Goal: Transaction & Acquisition: Purchase product/service

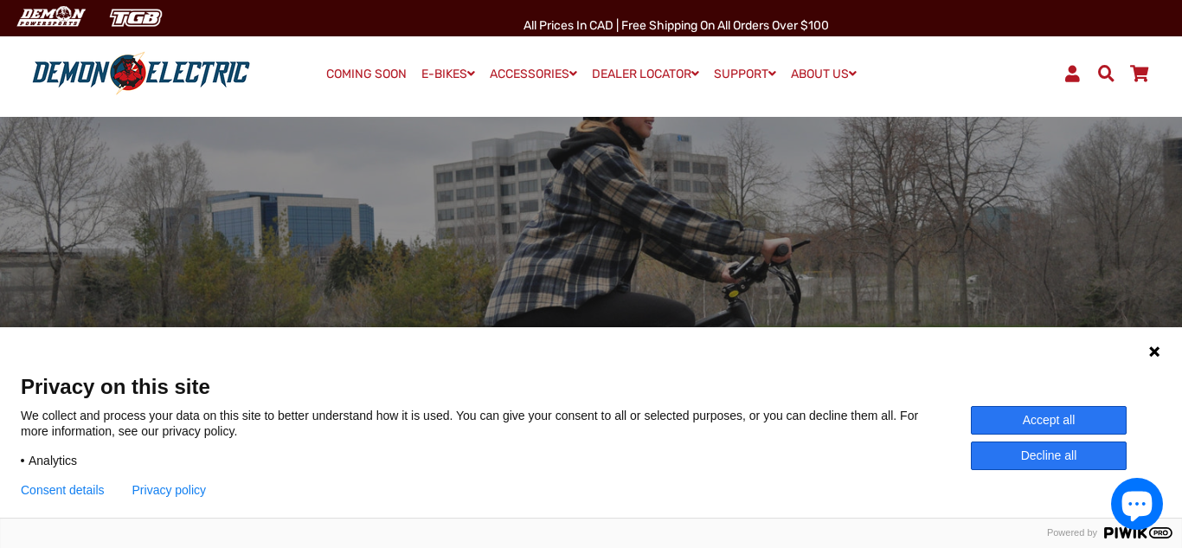
click at [1057, 460] on button "Decline all" at bounding box center [1049, 455] width 156 height 29
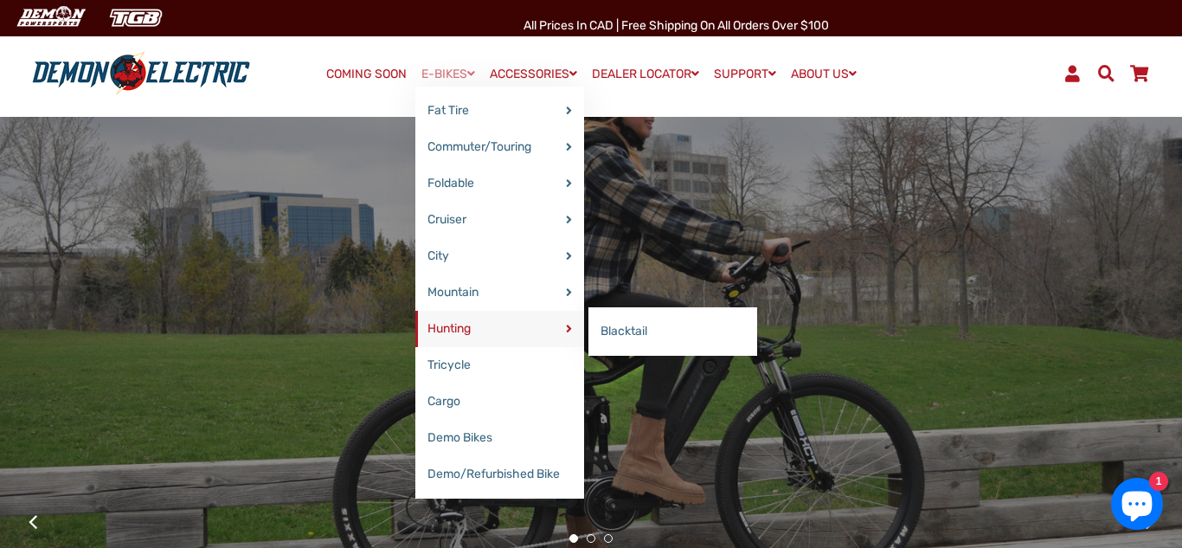
click at [470, 321] on link "Hunting" at bounding box center [499, 329] width 169 height 36
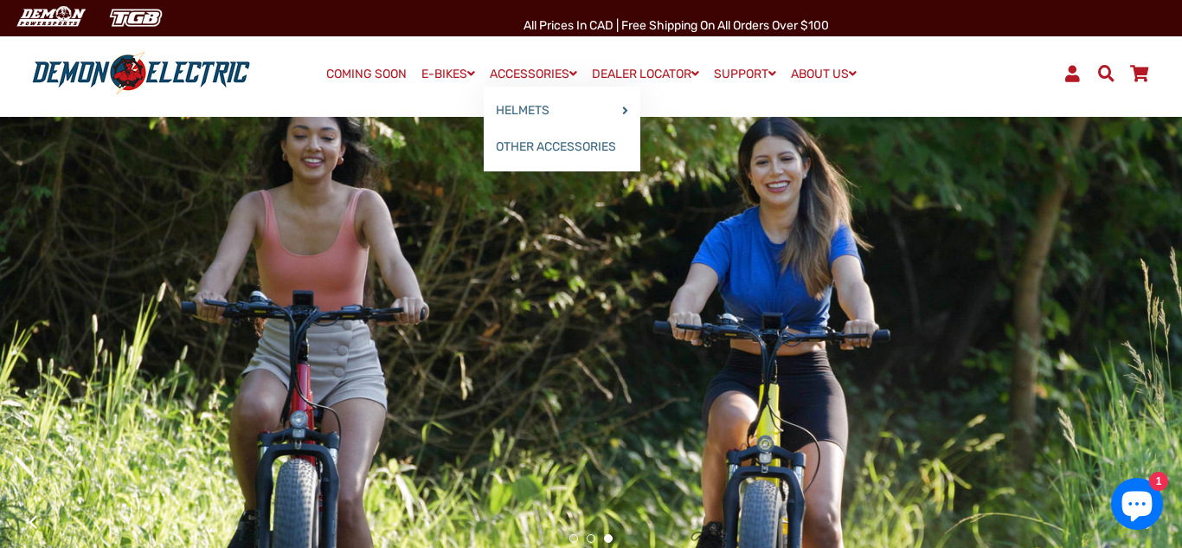
click at [529, 70] on link "ACCESSORIES" at bounding box center [534, 73] width 100 height 25
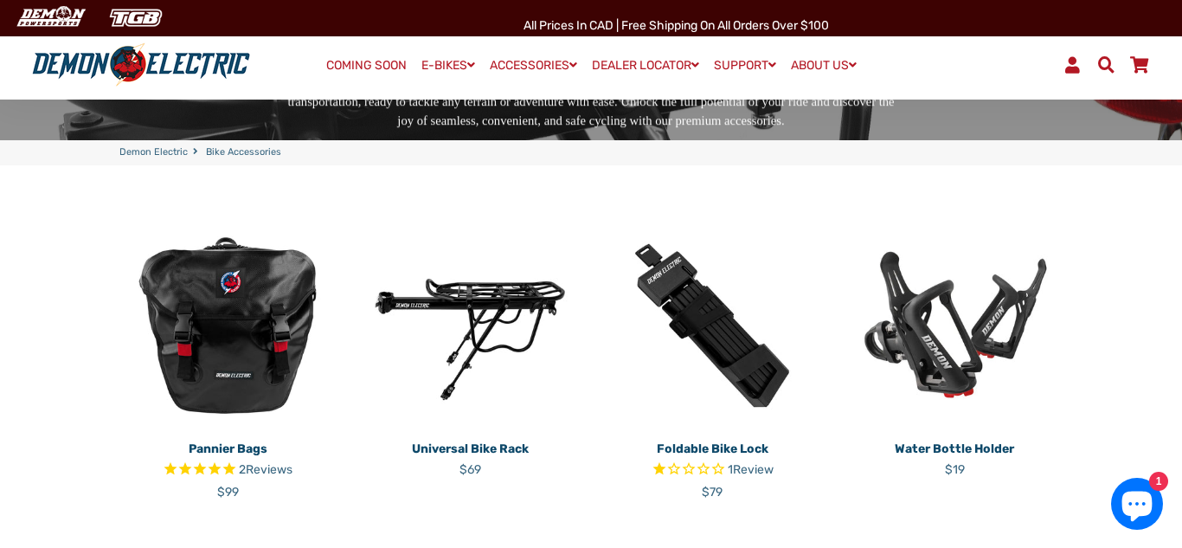
scroll to position [305, 0]
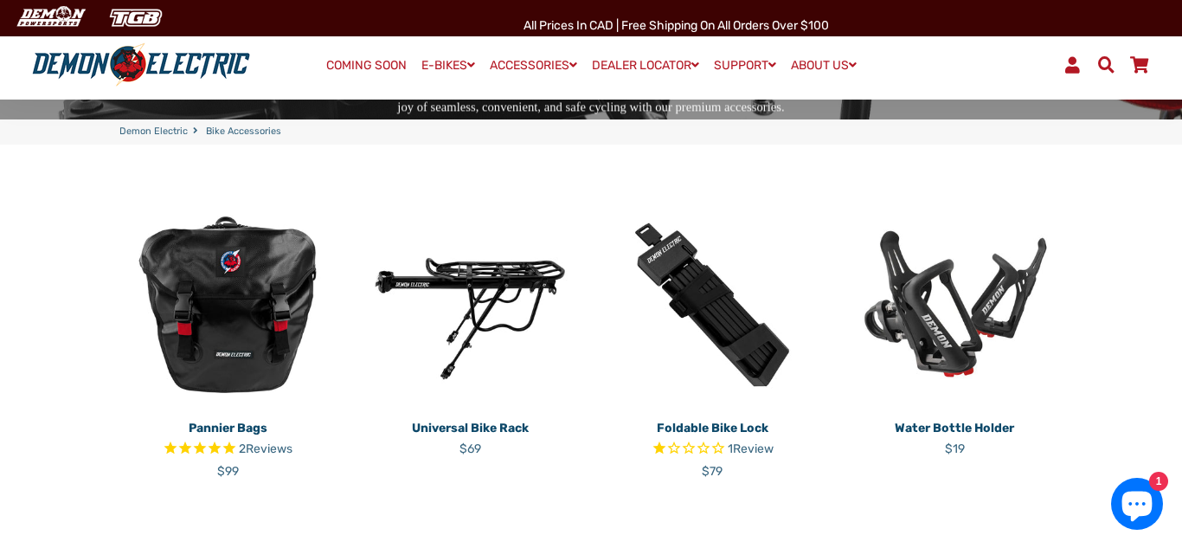
click at [202, 320] on img at bounding box center [227, 304] width 216 height 216
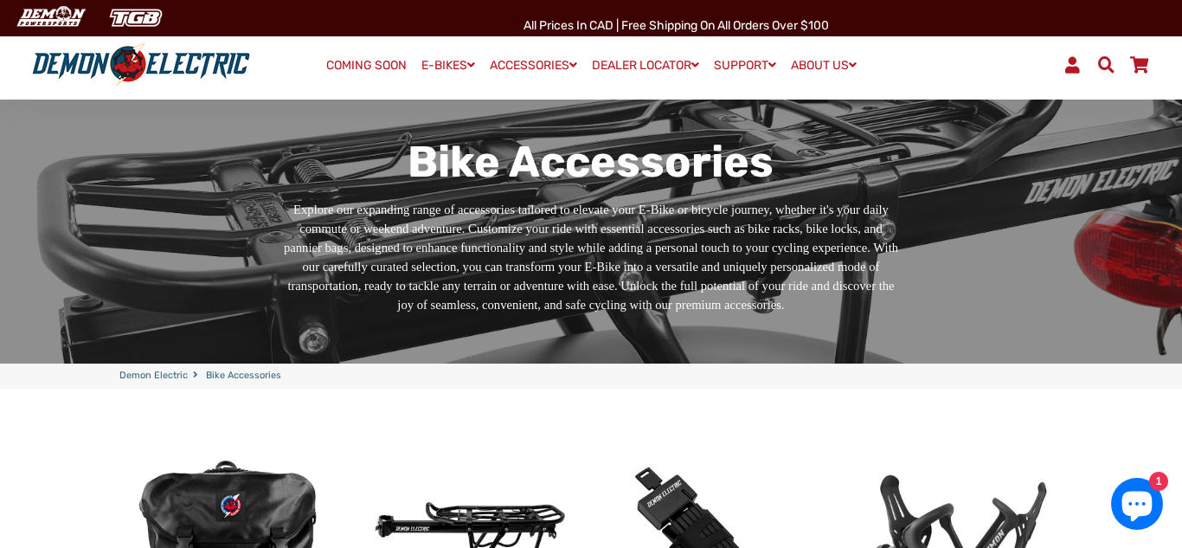
scroll to position [0, 0]
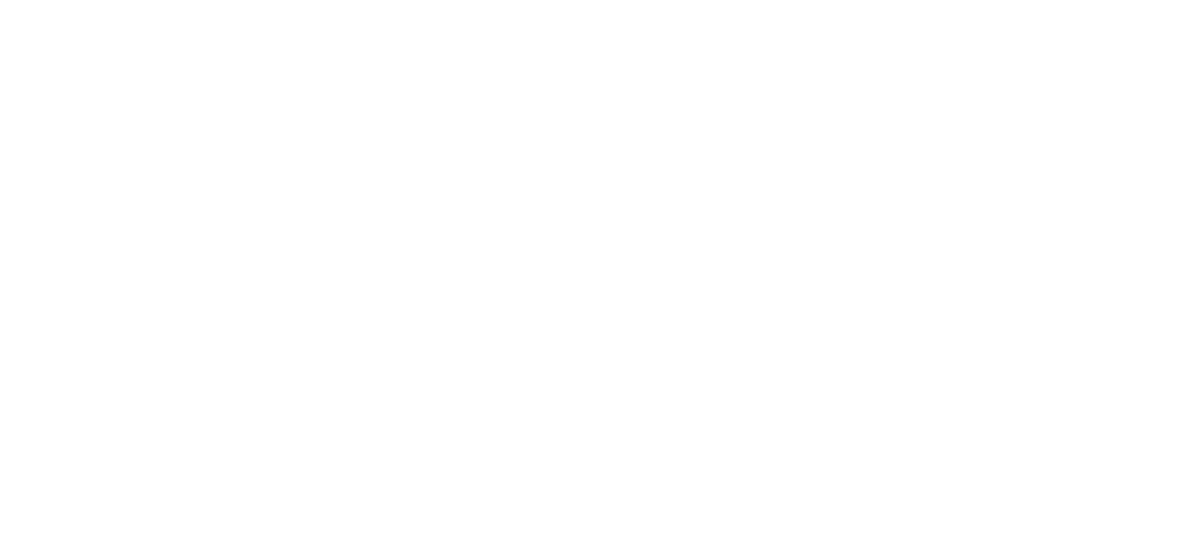
select select "******"
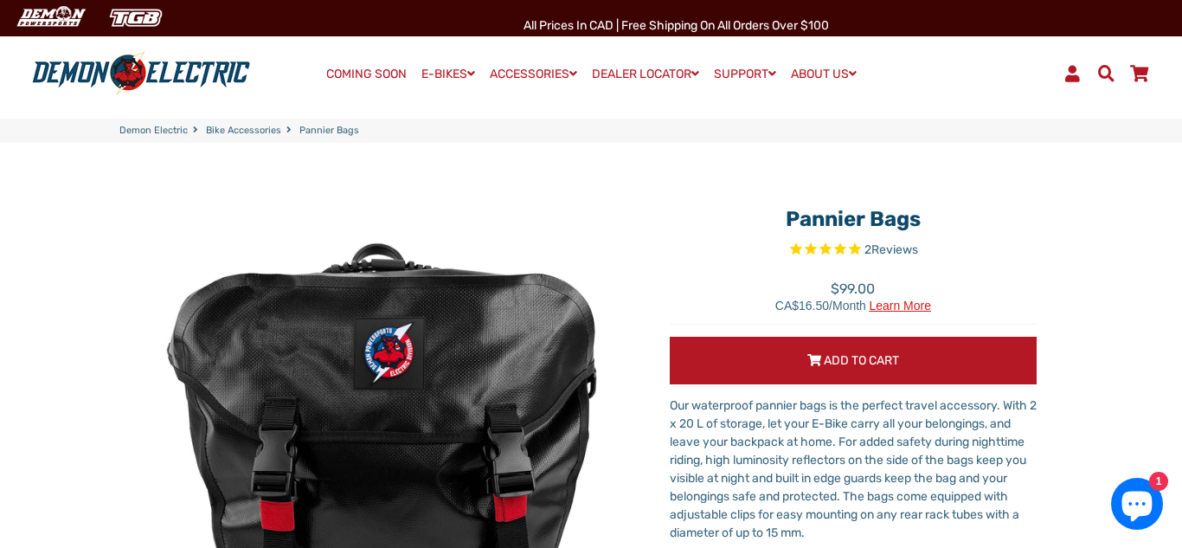
scroll to position [9, 0]
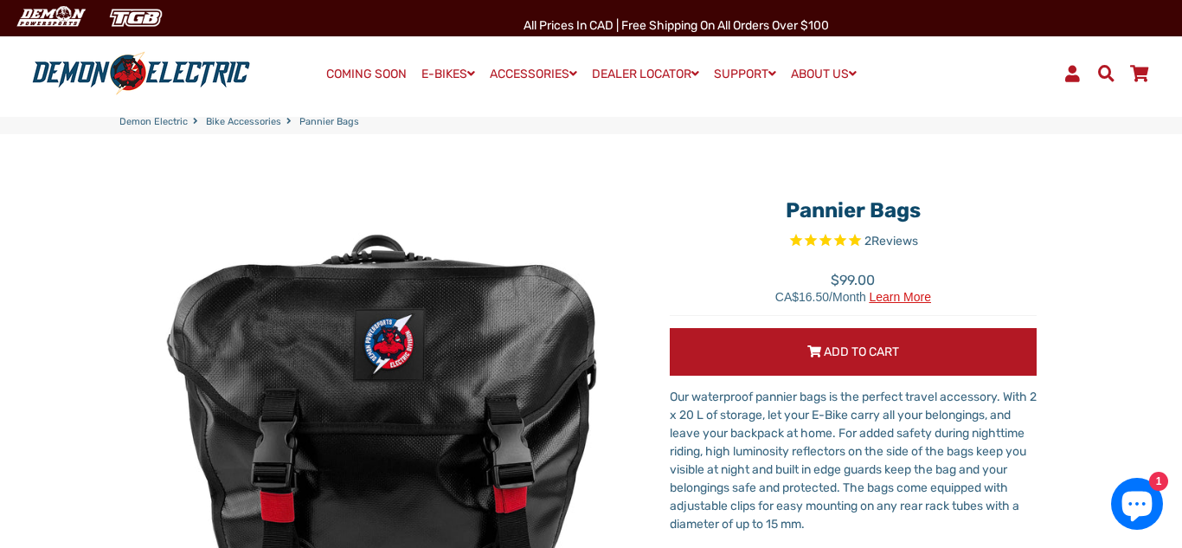
select select "******"
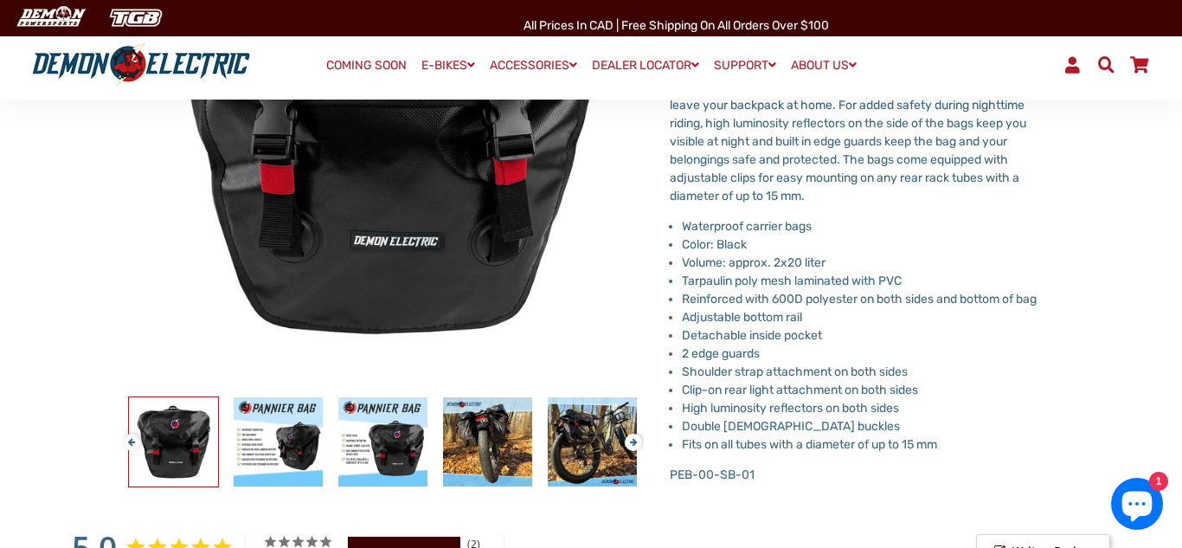
scroll to position [338, 0]
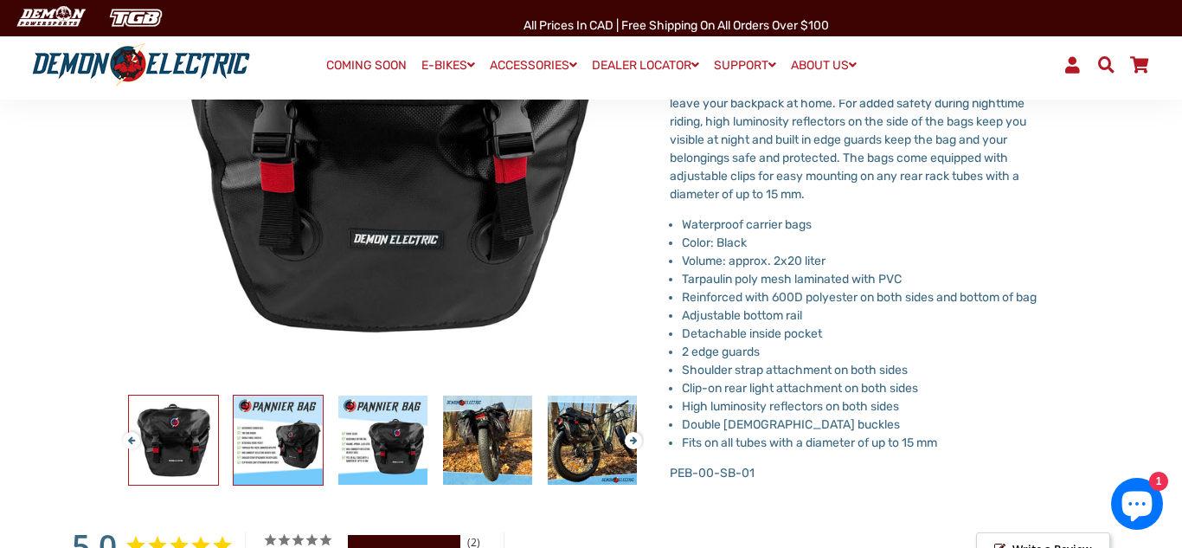
click at [304, 466] on img at bounding box center [278, 439] width 89 height 89
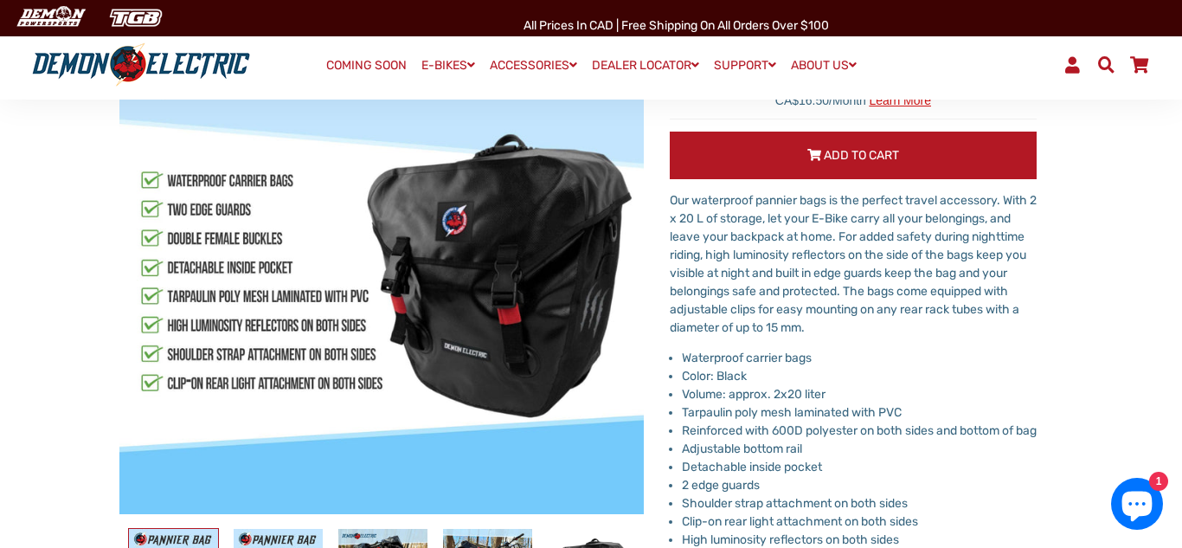
scroll to position [246, 0]
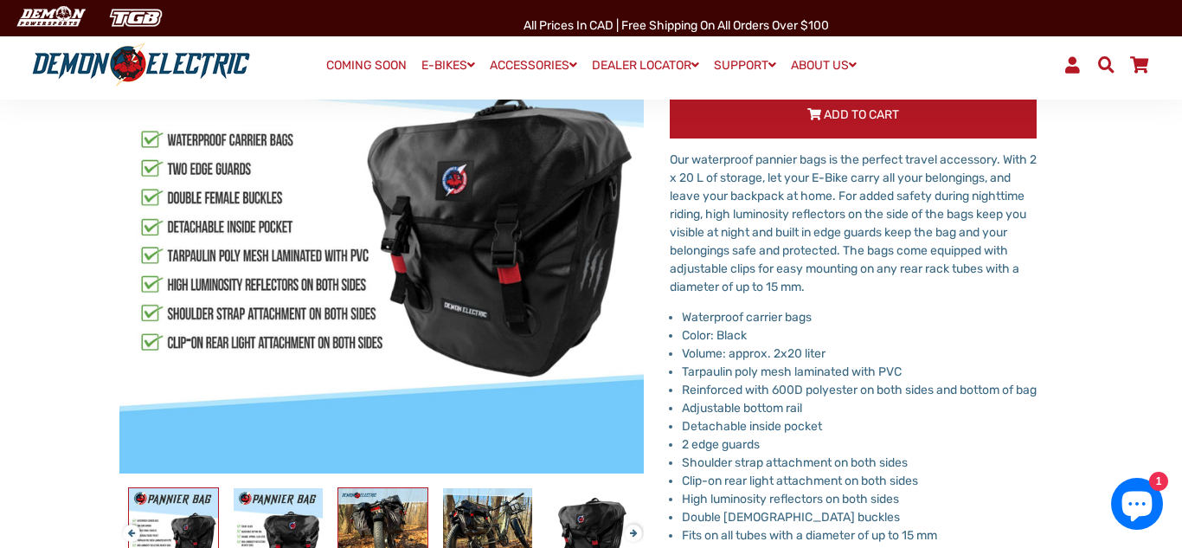
click at [364, 536] on img at bounding box center [382, 532] width 89 height 89
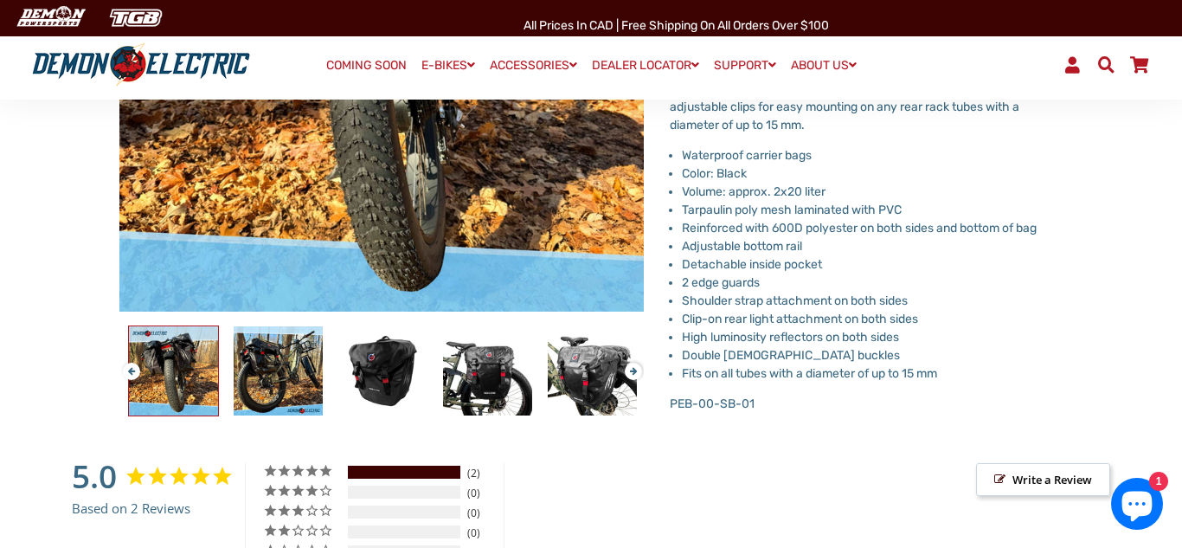
scroll to position [487, 0]
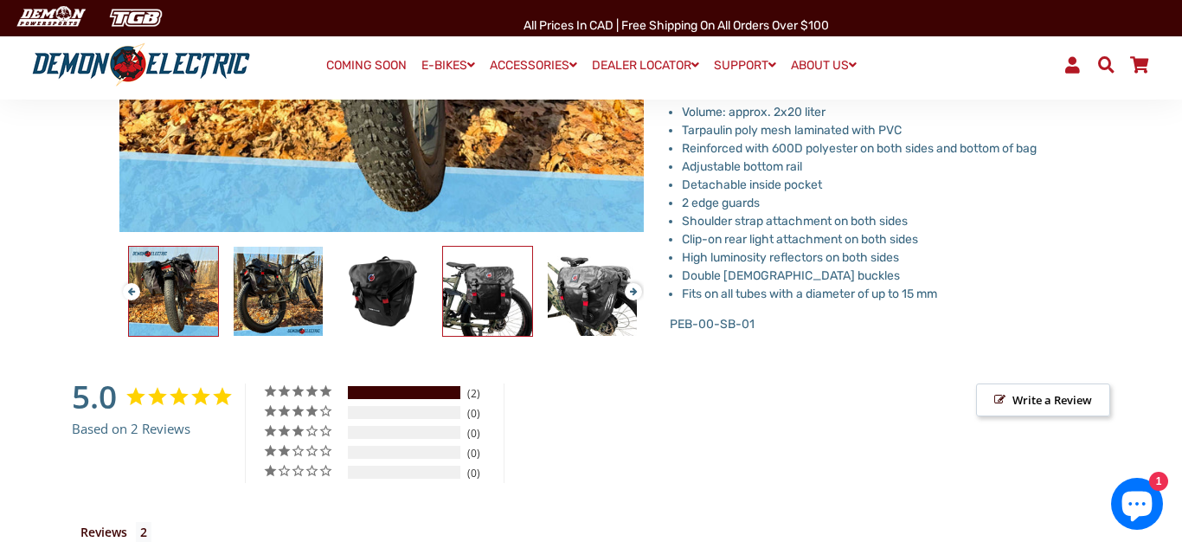
click at [483, 302] on img at bounding box center [487, 291] width 89 height 89
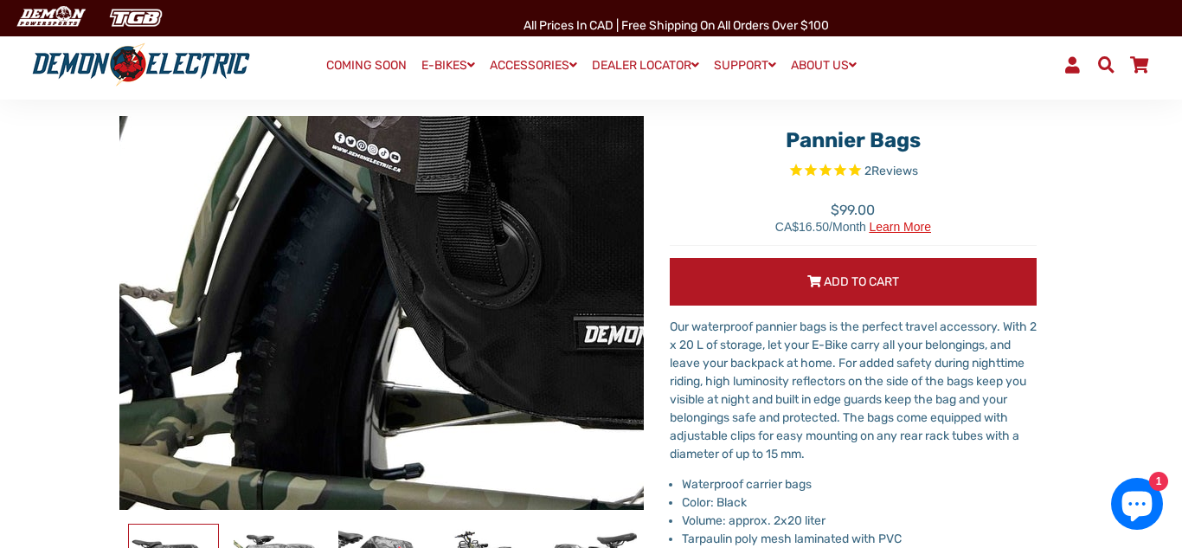
scroll to position [77, 0]
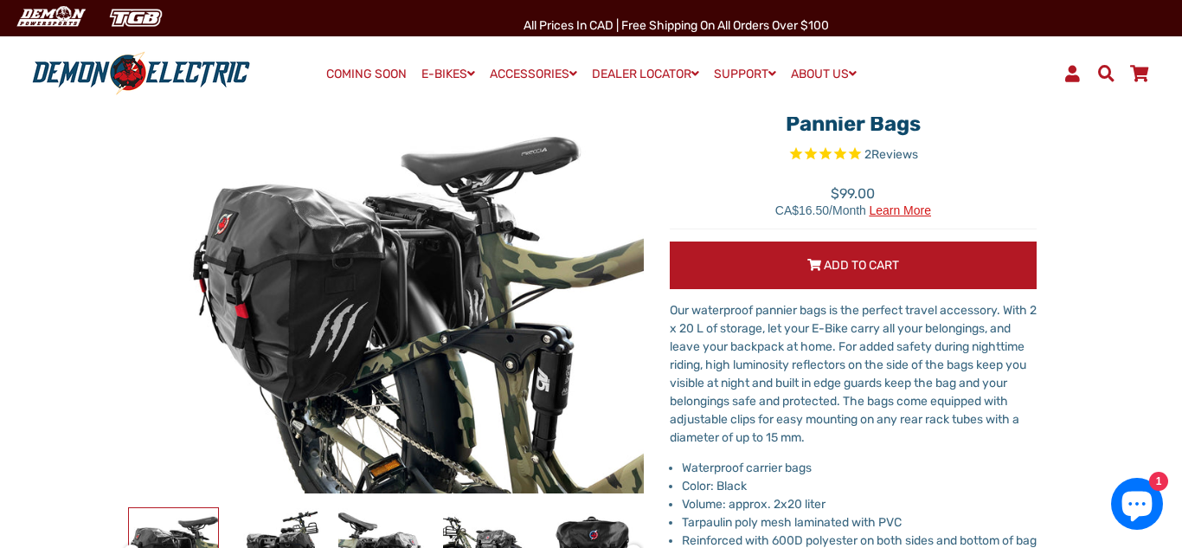
scroll to position [0, 0]
